Goal: Task Accomplishment & Management: Use online tool/utility

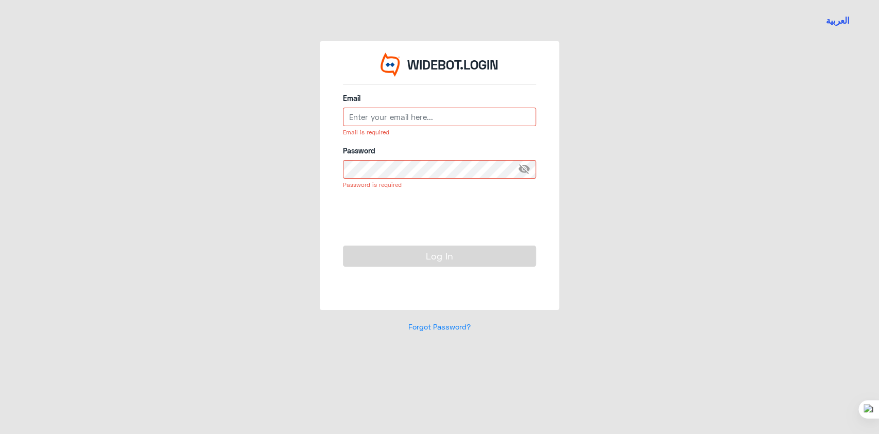
type input "[EMAIL_ADDRESS][DOMAIN_NAME]"
click at [390, 252] on button "Log In" at bounding box center [439, 256] width 193 height 21
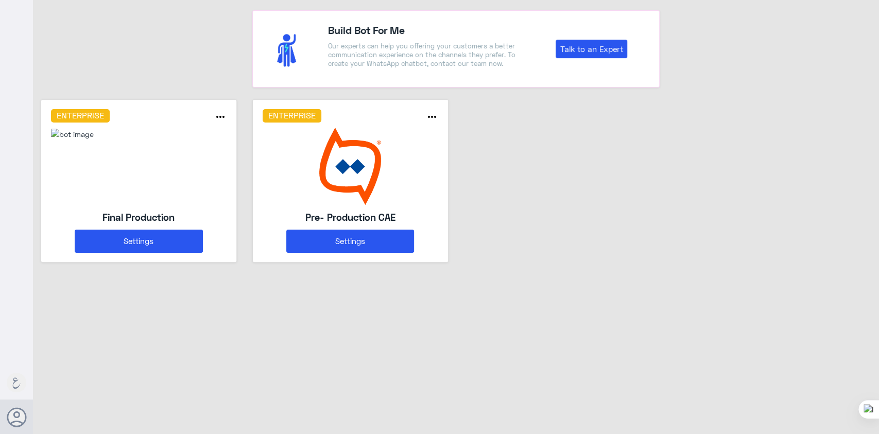
click at [94, 140] on img at bounding box center [72, 134] width 43 height 11
